Goal: Task Accomplishment & Management: Complete application form

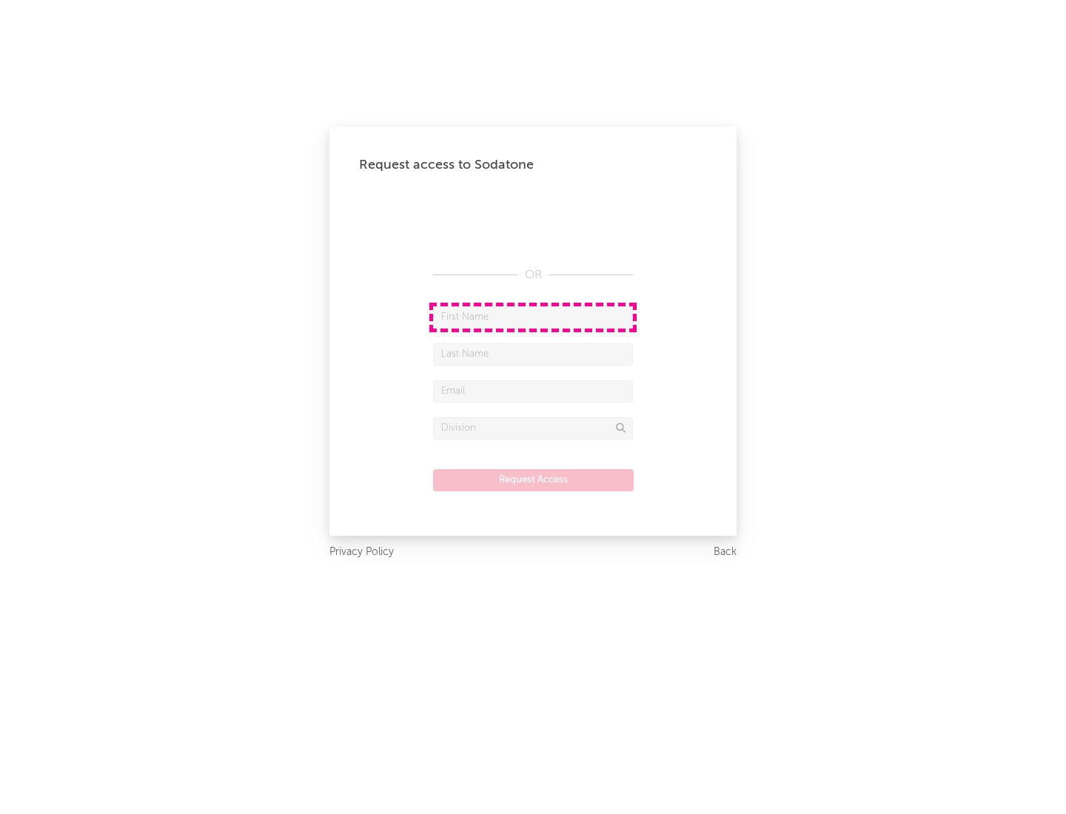
click at [533, 317] on input "text" at bounding box center [533, 317] width 200 height 22
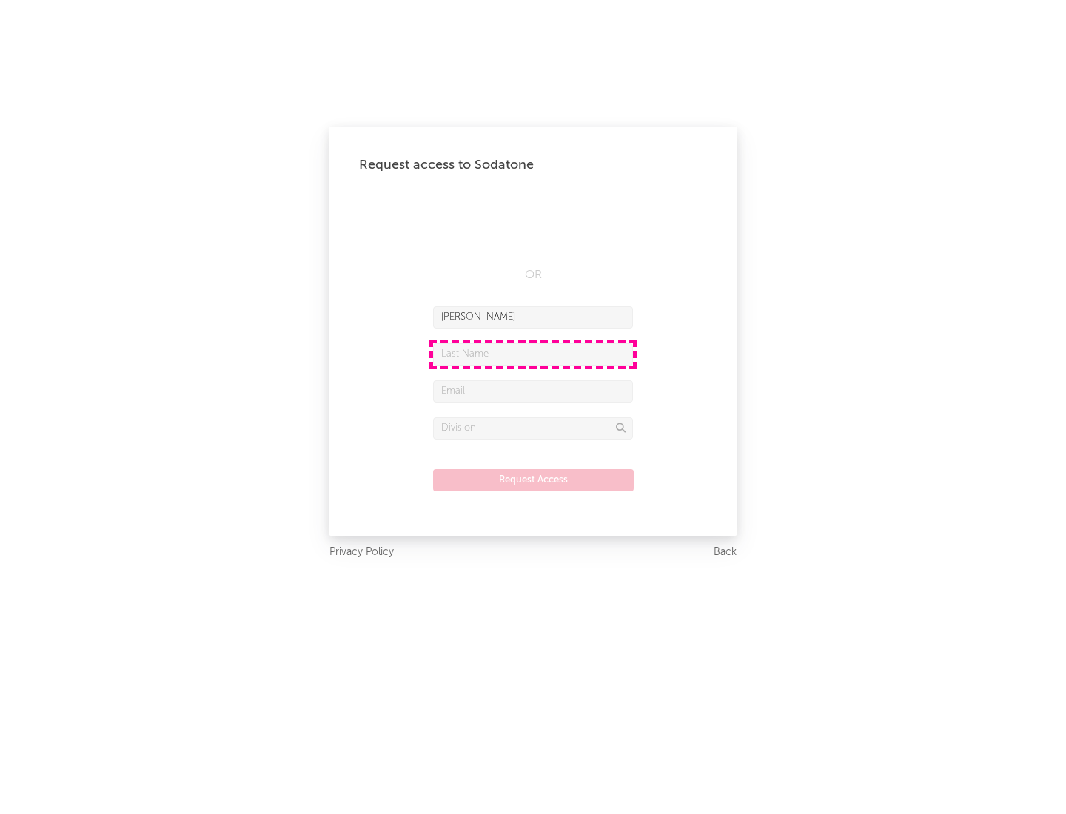
type input "[PERSON_NAME]"
click at [533, 354] on input "text" at bounding box center [533, 354] width 200 height 22
type input "[PERSON_NAME]"
click at [533, 391] on input "text" at bounding box center [533, 392] width 200 height 22
type input "[EMAIL_ADDRESS][DOMAIN_NAME]"
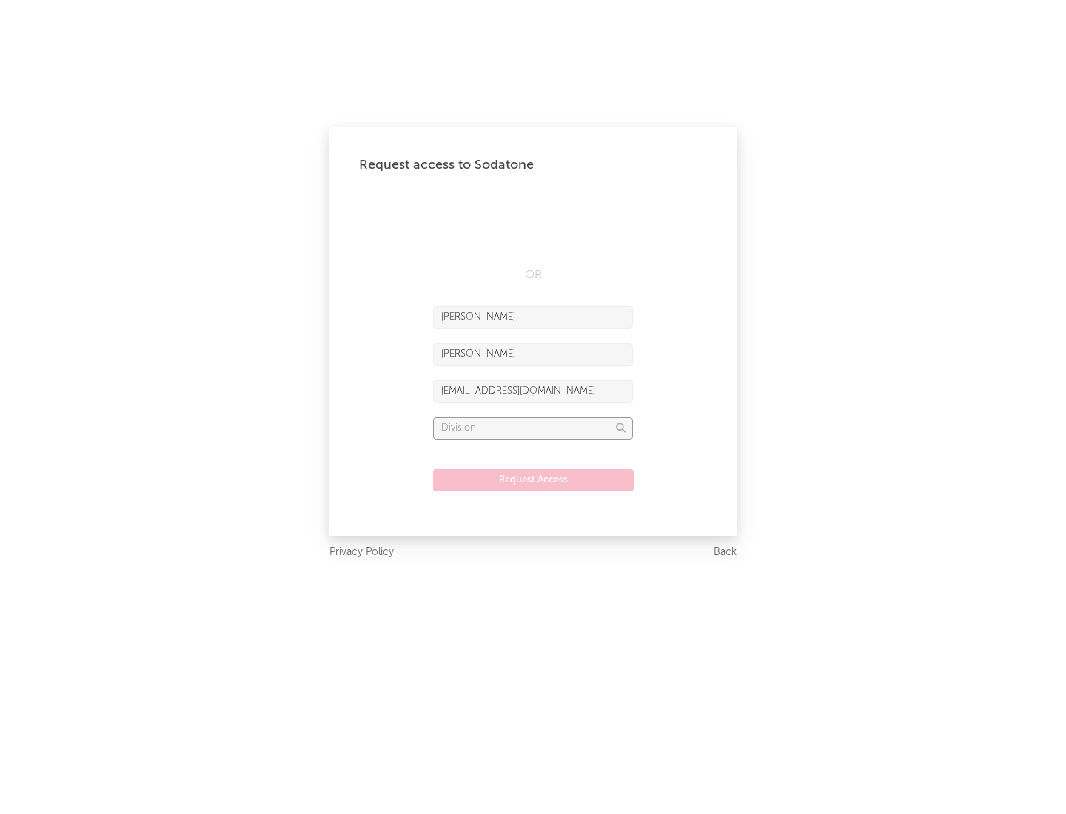
click at [533, 428] on input "text" at bounding box center [533, 429] width 200 height 22
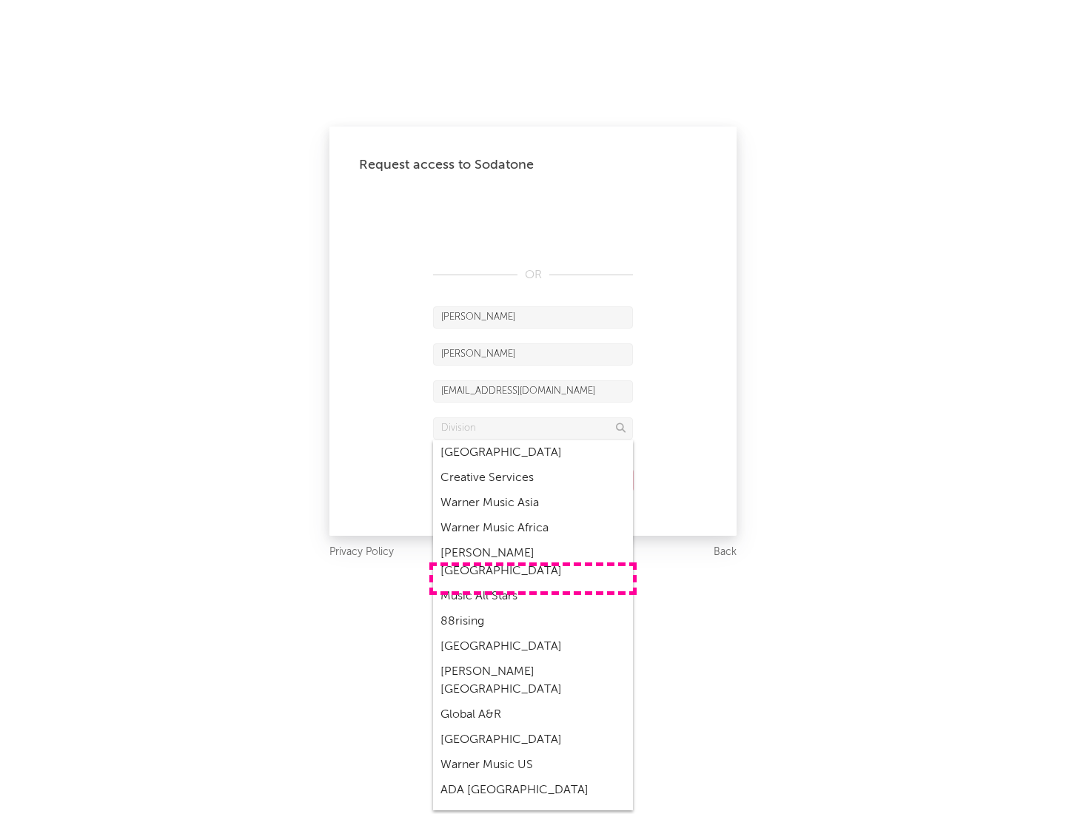
click at [533, 584] on div "Music All Stars" at bounding box center [533, 596] width 200 height 25
type input "Music All Stars"
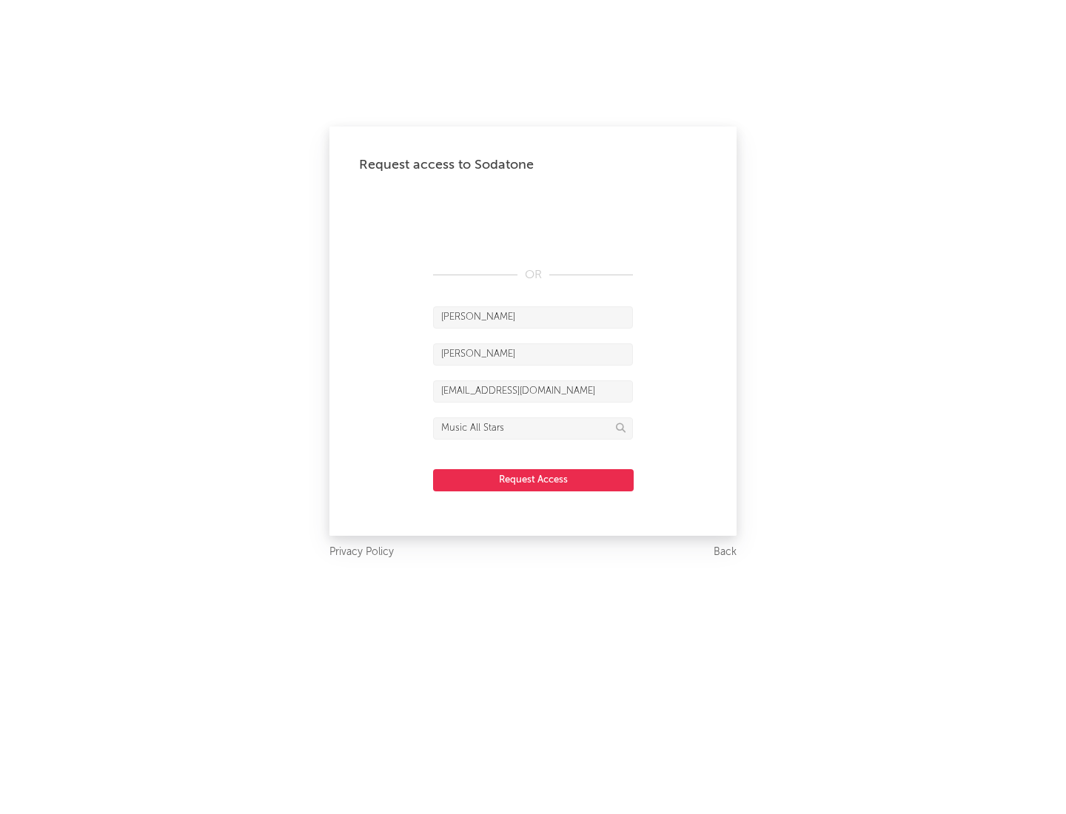
click at [533, 480] on button "Request Access" at bounding box center [533, 480] width 201 height 22
